Goal: Information Seeking & Learning: Understand process/instructions

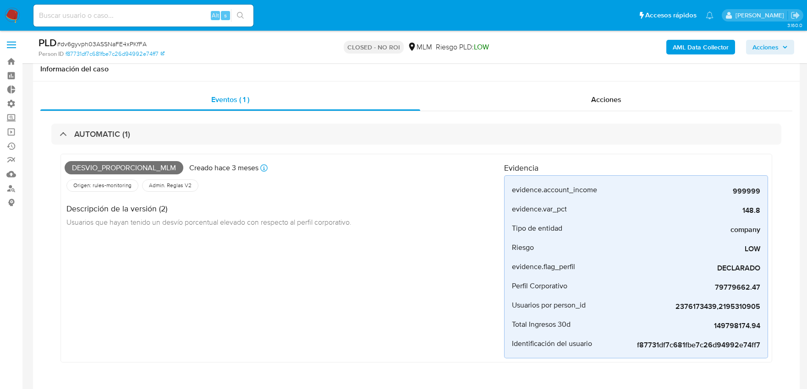
select select "10"
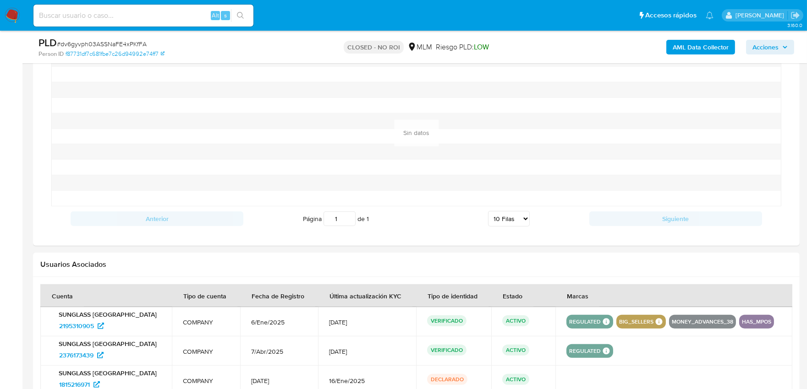
scroll to position [305, 0]
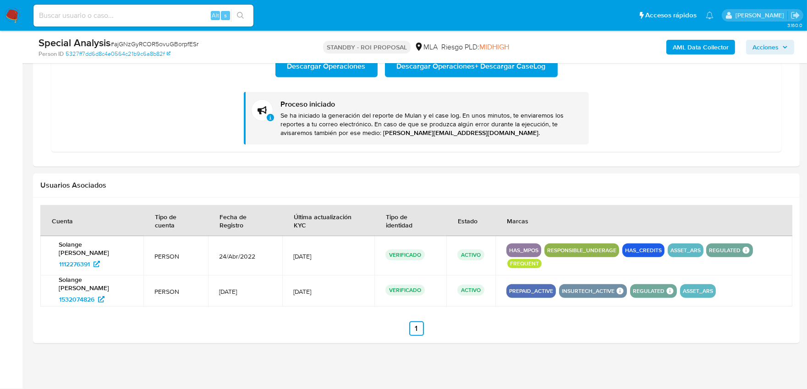
scroll to position [474, 0]
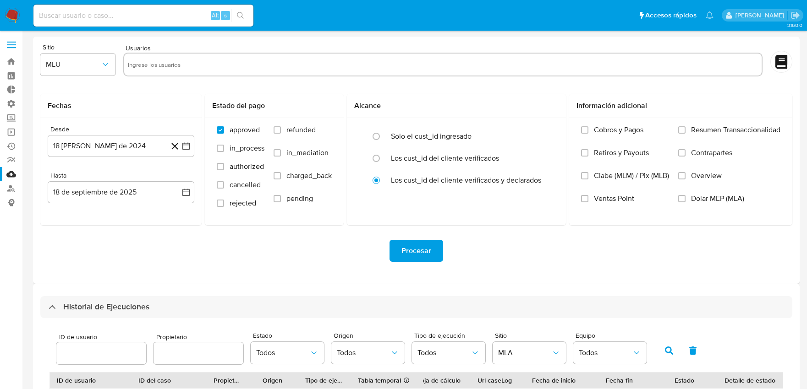
select select "10"
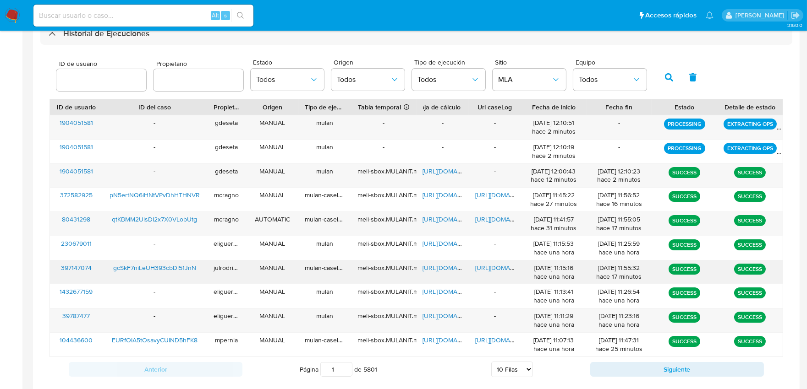
scroll to position [327, 0]
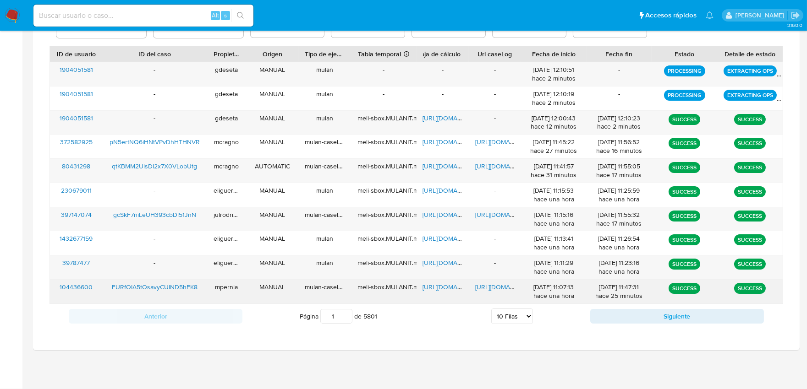
click at [479, 291] on span "https://docs.google.com/document/d/1kddaFDDRa5OKiOLiyJaNI8JJgjjy6BkTySvW7BOZZFA…" at bounding box center [506, 287] width 63 height 9
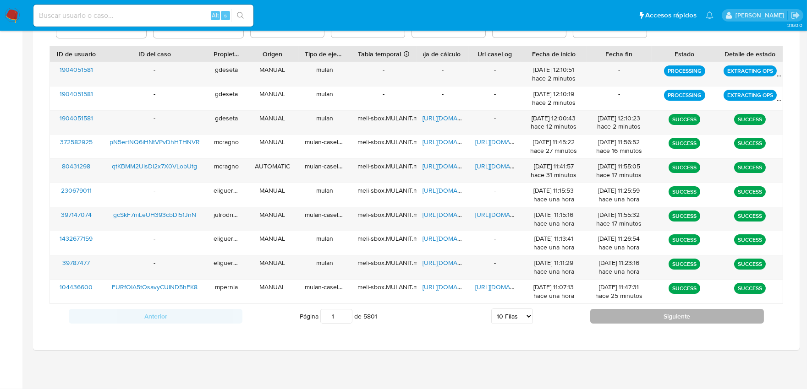
click at [616, 319] on button "Siguiente" at bounding box center [677, 316] width 174 height 15
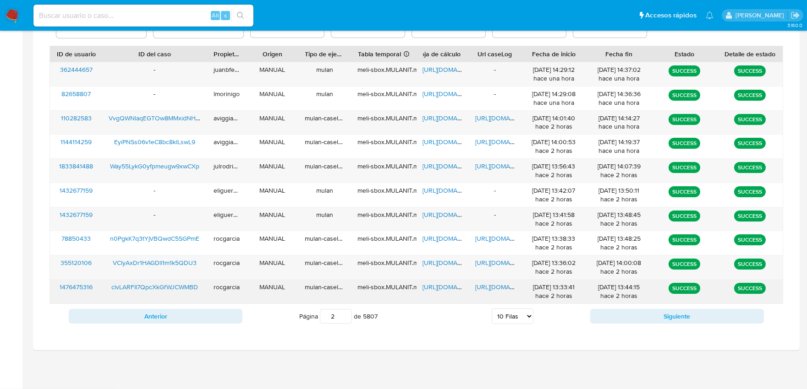
click at [499, 290] on span "https://docs.google.com/document/d/1eBXxbl5m9HVHXKVRRyf-zGh419rs87v5ml2hXwBafws…" at bounding box center [506, 287] width 63 height 9
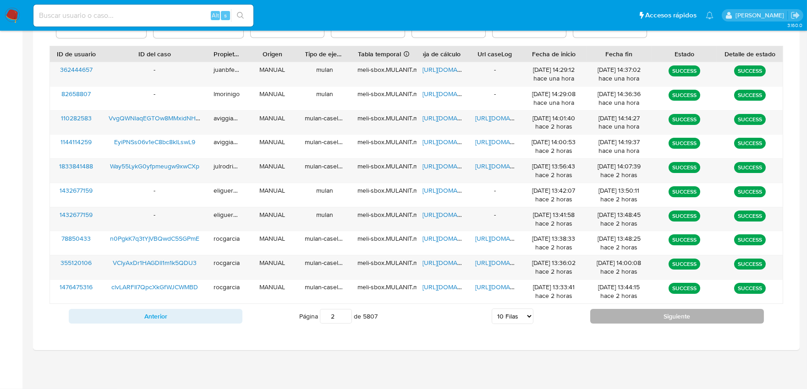
click at [662, 316] on button "Siguiente" at bounding box center [677, 316] width 174 height 15
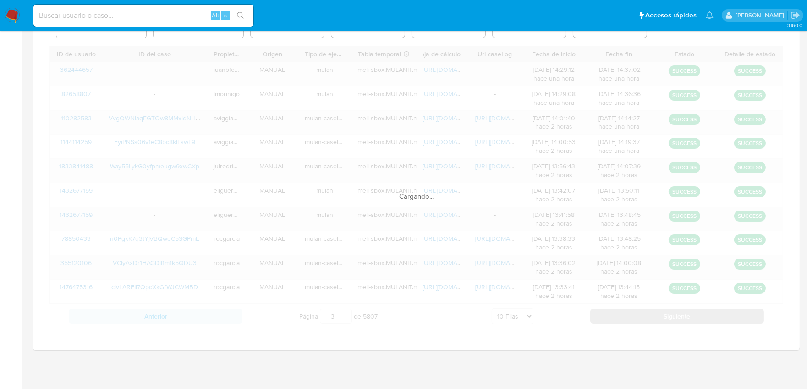
click at [662, 316] on div "Cargando..." at bounding box center [416, 187] width 734 height 283
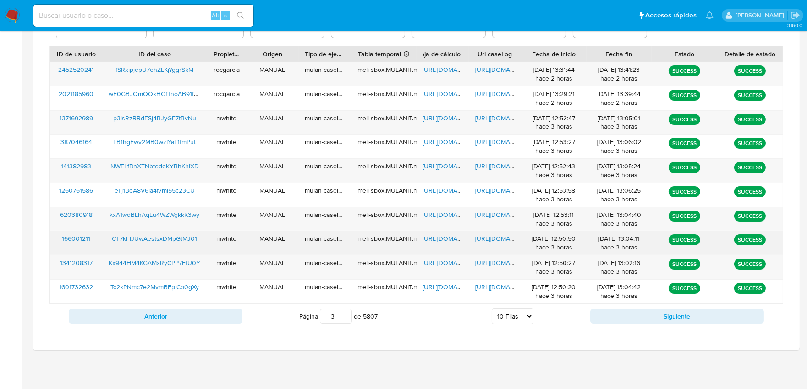
click at [504, 246] on div "https://docs.google.com/document/d/1jlbjfsL0BWlYQ0D12ZPGlZVt5bhiQE8mZYz_5SbVqOA…" at bounding box center [495, 243] width 52 height 24
click at [504, 239] on span "https://docs.google.com/document/d/1jlbjfsL0BWlYQ0D12ZPGlZVt5bhiQE8mZYz_5SbVqOA…" at bounding box center [506, 238] width 63 height 9
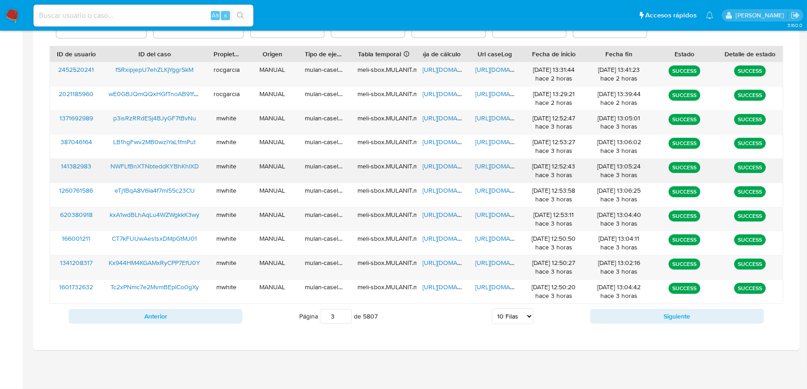
click at [493, 170] on span "https://docs.google.com/document/d/1KV9snVCKTVLjO3XImL6JRNeq4Y4RtvY6q-mAIFzslRY…" at bounding box center [506, 166] width 63 height 9
click at [615, 315] on button "Siguiente" at bounding box center [677, 316] width 174 height 15
click at [501, 267] on span "https://docs.google.com/document/d/1bLT0HMWYQz3nbx4Dy929a0SVqI0UQtZeiSseQ22GPFs…" at bounding box center [506, 262] width 63 height 9
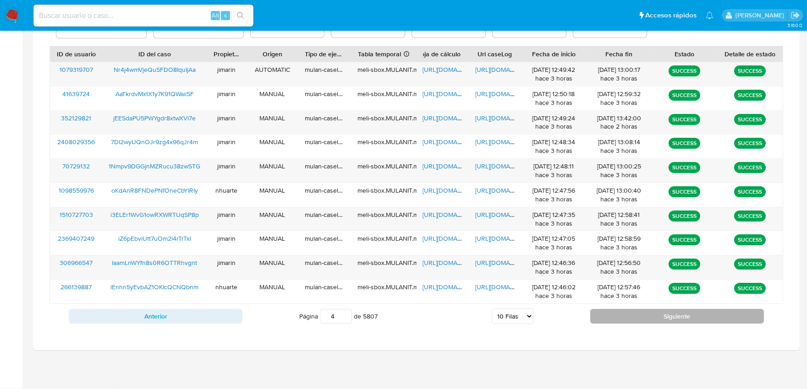
click at [612, 319] on button "Siguiente" at bounding box center [677, 316] width 174 height 15
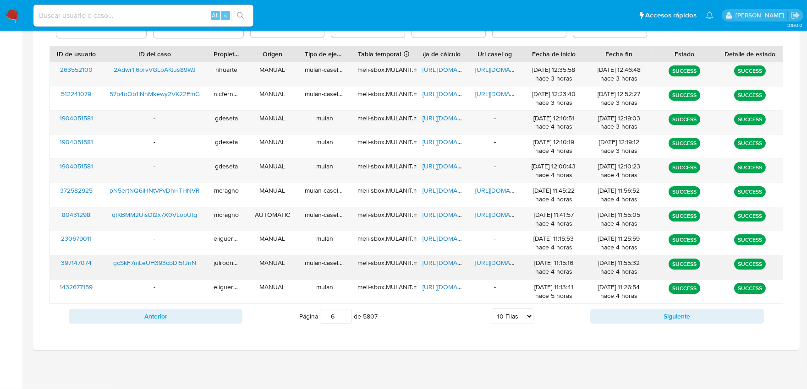
click at [494, 268] on div "https://docs.google.com/document/d/1Ay5pwJk-_UMXTD0fiSL2qxJ0BQdapUXAl2zFAb-lfm4…" at bounding box center [495, 268] width 52 height 24
click at [496, 263] on span "https://docs.google.com/document/d/1Ay5pwJk-_UMXTD0fiSL2qxJ0BQdapUXAl2zFAb-lfm4…" at bounding box center [506, 262] width 63 height 9
click at [627, 318] on button "Siguiente" at bounding box center [677, 316] width 174 height 15
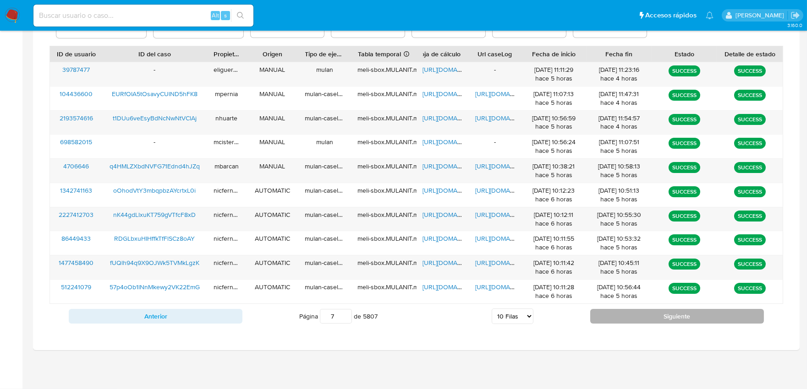
click at [627, 318] on button "Siguiente" at bounding box center [677, 316] width 174 height 15
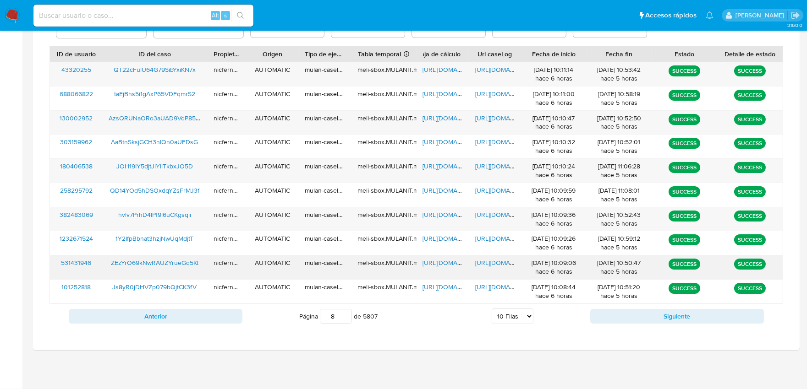
click at [506, 269] on div "https://docs.google.com/document/d/1jY2lu45UiWsz5JKTYgGNaLkHDOXMDsNRYcqFMNHgT6c…" at bounding box center [495, 268] width 52 height 24
click at [506, 267] on span "https://docs.google.com/document/d/1jY2lu45UiWsz5JKTYgGNaLkHDOXMDsNRYcqFMNHgT6c…" at bounding box center [506, 262] width 63 height 9
click at [641, 307] on div "Anterior Página 1 de 5807 5 Filas 10 Filas 20 Filas 25 Filas 50 Filas 100 Filas…" at bounding box center [416, 316] width 734 height 25
click at [642, 309] on button "Siguiente" at bounding box center [677, 316] width 174 height 15
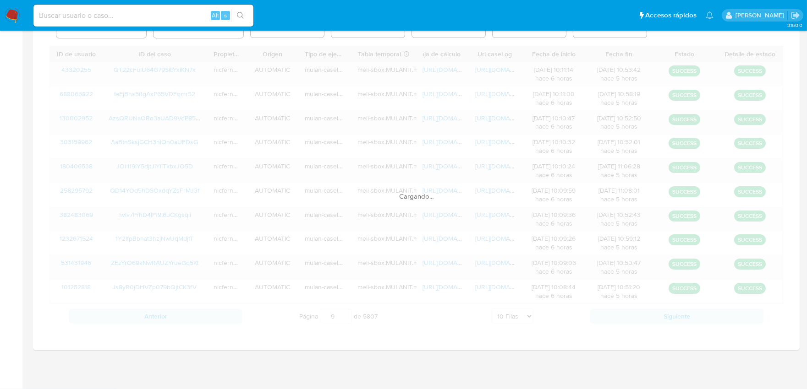
scroll to position [323, 0]
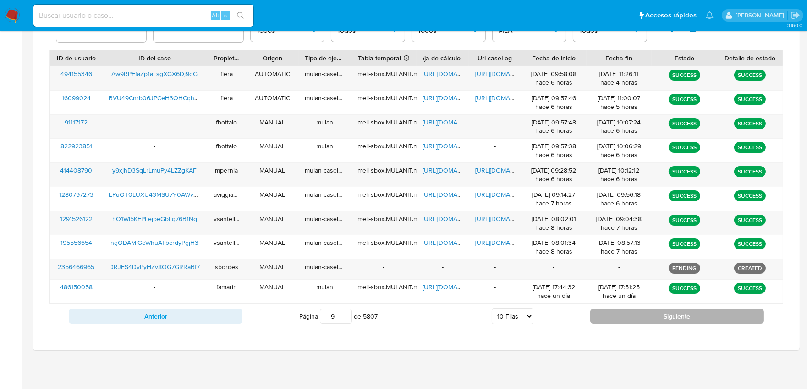
click at [642, 314] on button "Siguiente" at bounding box center [677, 316] width 174 height 15
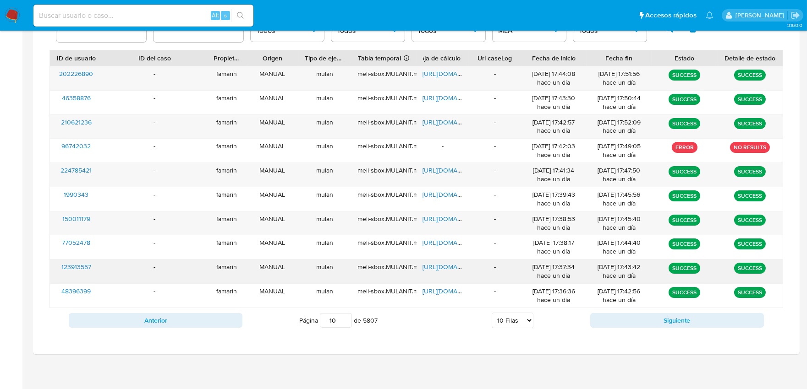
scroll to position [327, 0]
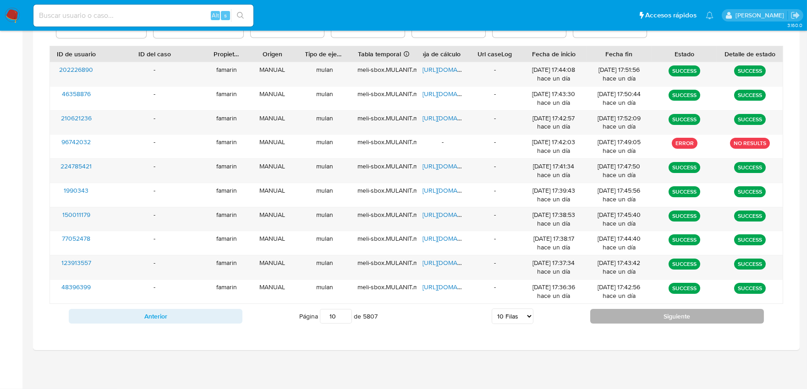
click at [596, 321] on button "Siguiente" at bounding box center [677, 316] width 174 height 15
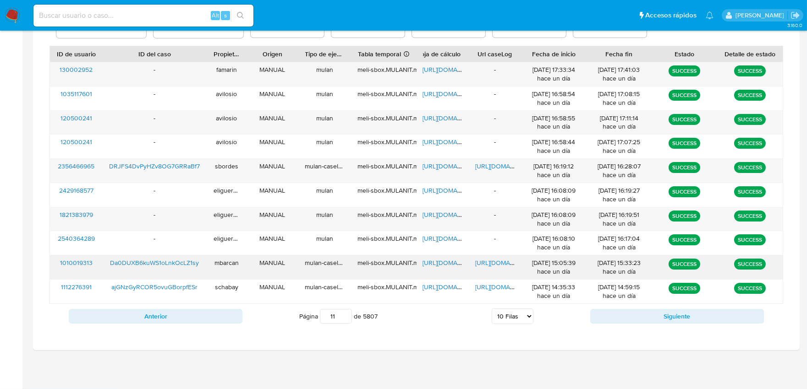
click at [496, 268] on span "https://docs.google.com/document/d/12mIe655E2HxQvWdM8vONEQDPNslzHoWHQy3l7GJ9D04…" at bounding box center [506, 262] width 63 height 9
click at [640, 314] on button "Siguiente" at bounding box center [677, 316] width 174 height 15
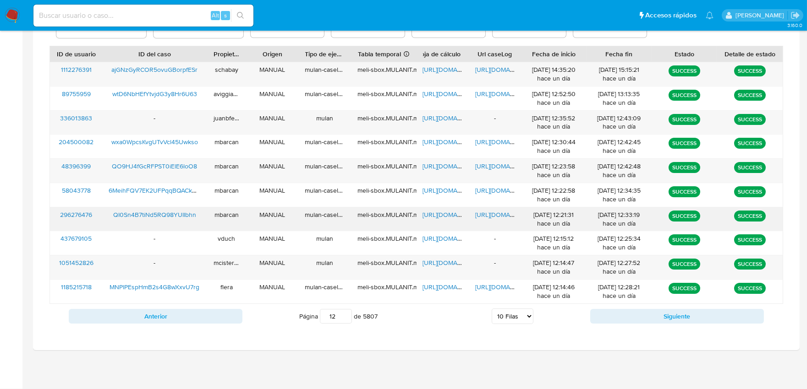
click at [501, 218] on span "https://docs.google.com/document/d/1v03VohyZgZA8KSMwktDjRFna4ePjeienqFc8pJTdfUE…" at bounding box center [506, 214] width 63 height 9
click at [625, 315] on button "Siguiente" at bounding box center [677, 316] width 174 height 15
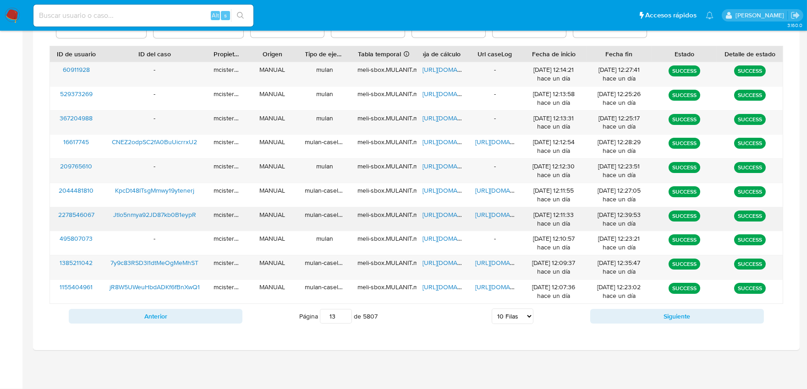
click at [495, 219] on span "https://docs.google.com/document/d/1s_es-yF295WqY5eQncAYqr_Yt7QKIUbdRKksKZWAFUI…" at bounding box center [506, 214] width 63 height 9
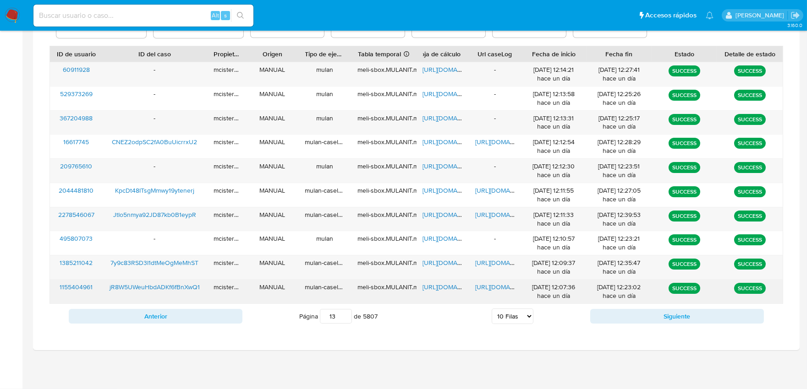
click at [483, 289] on span "https://docs.google.com/document/d/13ftZCsAwd-yGUTjYkyqqVrcTYNPNgKJwV6njhy7VVrg…" at bounding box center [506, 287] width 63 height 9
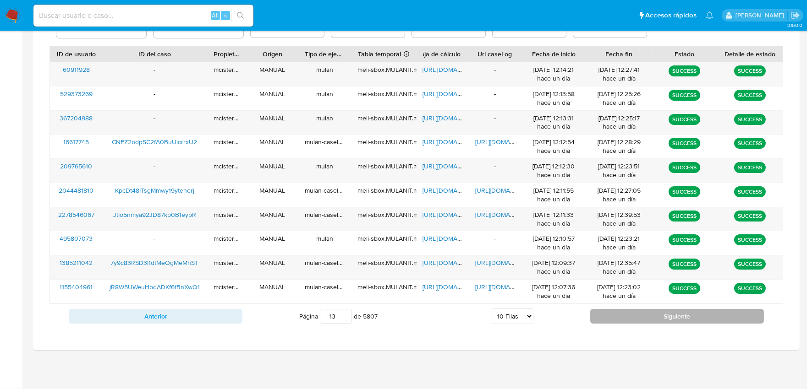
click at [616, 323] on button "Siguiente" at bounding box center [677, 316] width 174 height 15
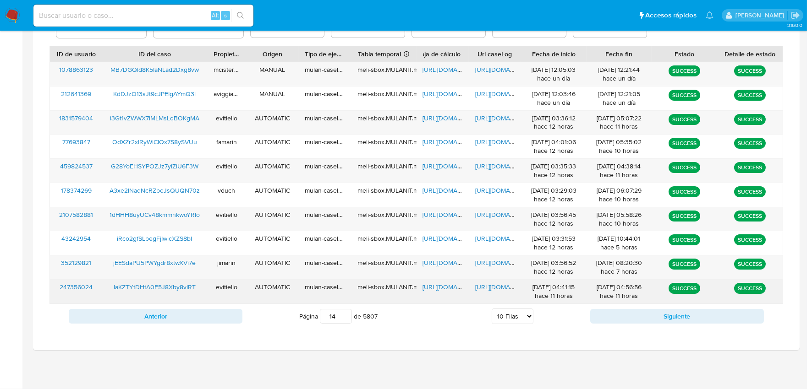
click at [496, 289] on span "https://docs.google.com/document/d/19VxdPWzKeYkY8GdBZ8OsmDcLOW7SAAsH38s21cddSZ8…" at bounding box center [506, 287] width 63 height 9
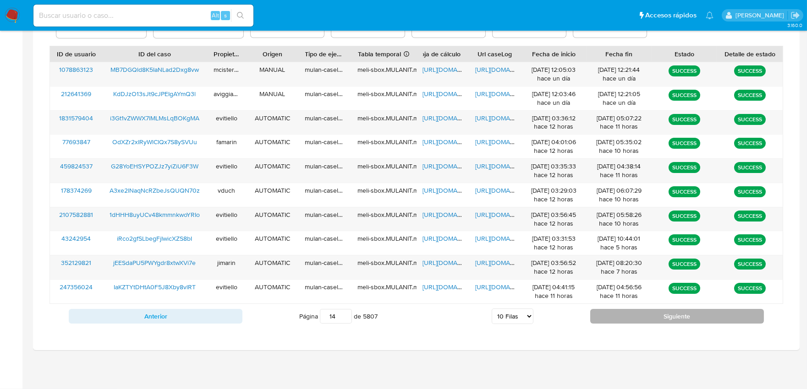
click at [629, 321] on button "Siguiente" at bounding box center [677, 316] width 174 height 15
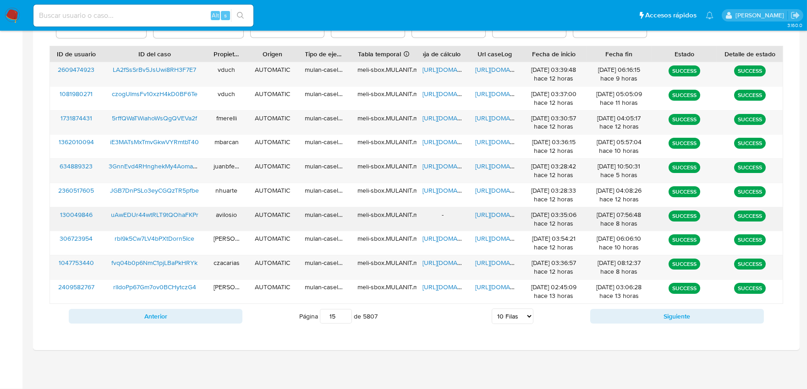
click at [503, 217] on span "https://docs.google.com/document/d/1kJ17OGcv3czh1xb5n4PC-1e1wESvI3vYn8DPajzSYRo…" at bounding box center [506, 214] width 63 height 9
click at [621, 318] on button "Siguiente" at bounding box center [677, 316] width 174 height 15
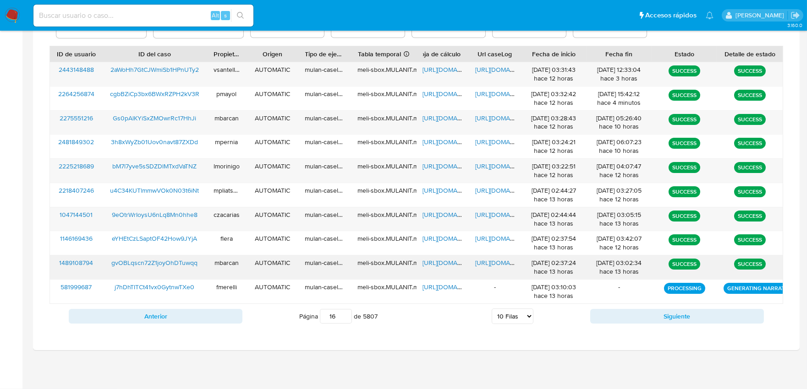
click at [488, 265] on span "https://docs.google.com/document/d/1WcuHMbR9Pe7OWjbr7dPnI3Sa7jpDW_yKzSf9IjTp26A…" at bounding box center [506, 262] width 63 height 9
